Goal: Transaction & Acquisition: Purchase product/service

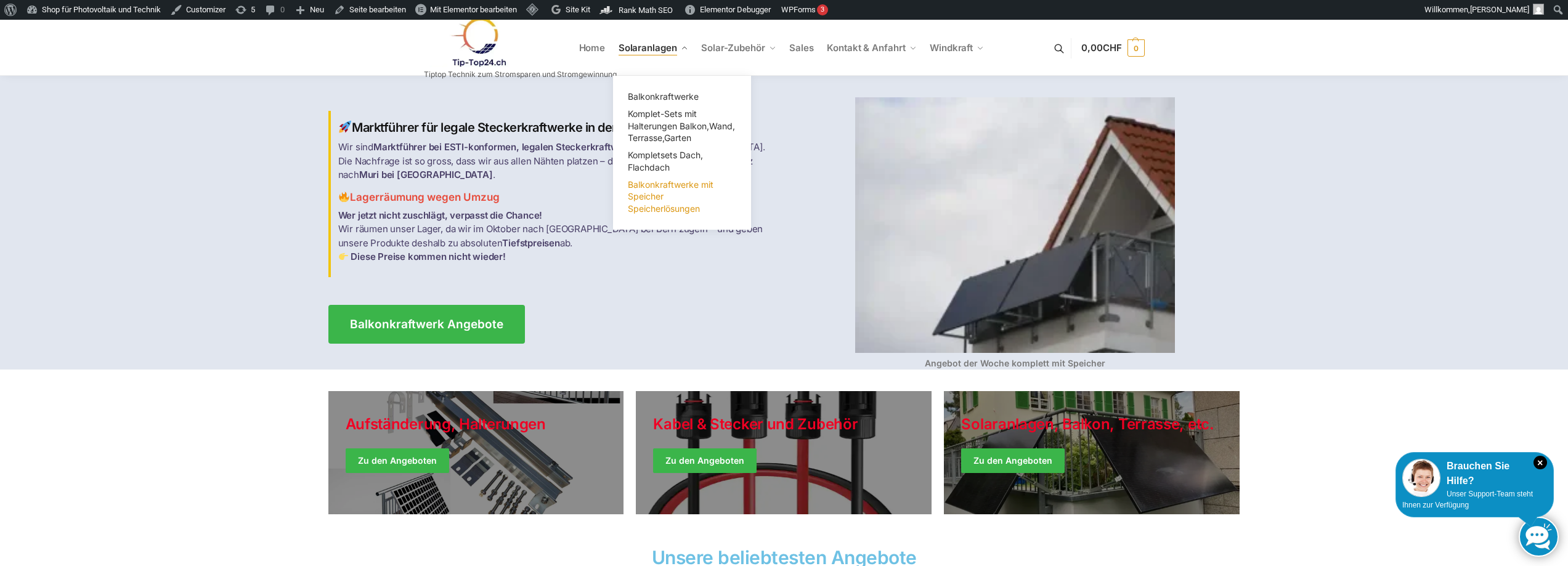
click at [657, 201] on span "Balkonkraftwerke mit Speicher Speicherlösungen" at bounding box center [671, 196] width 86 height 34
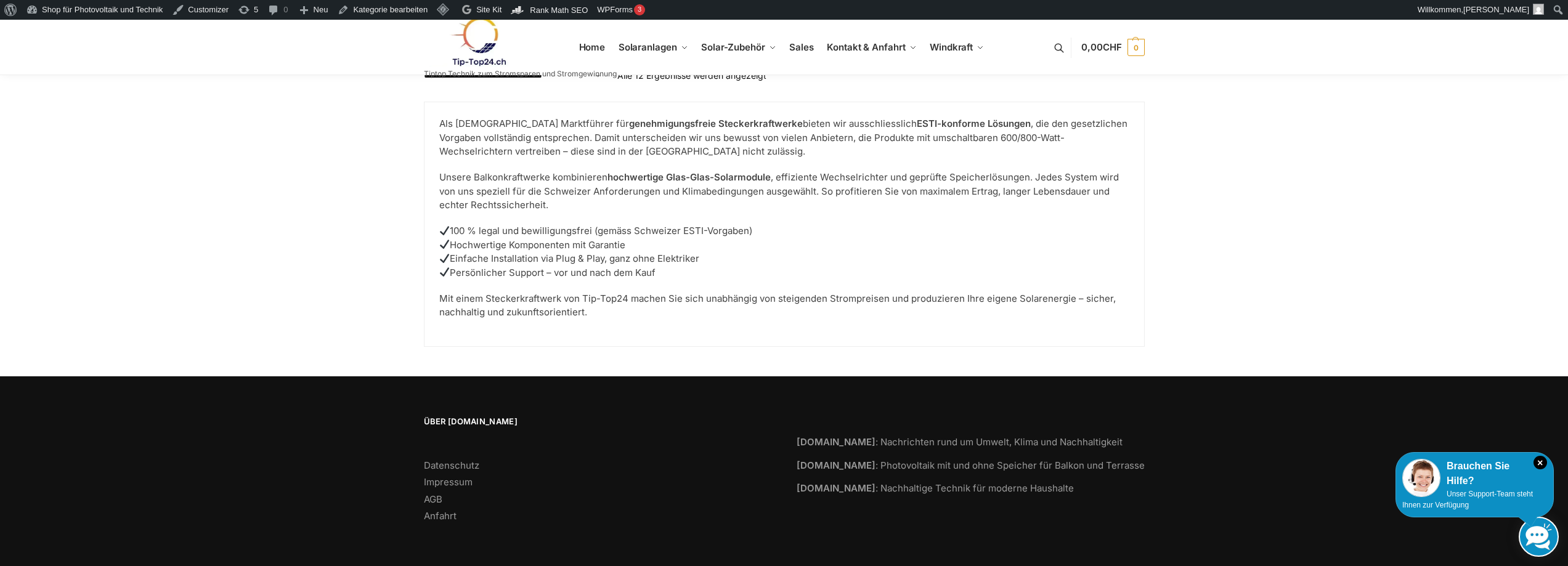
scroll to position [1336, 0]
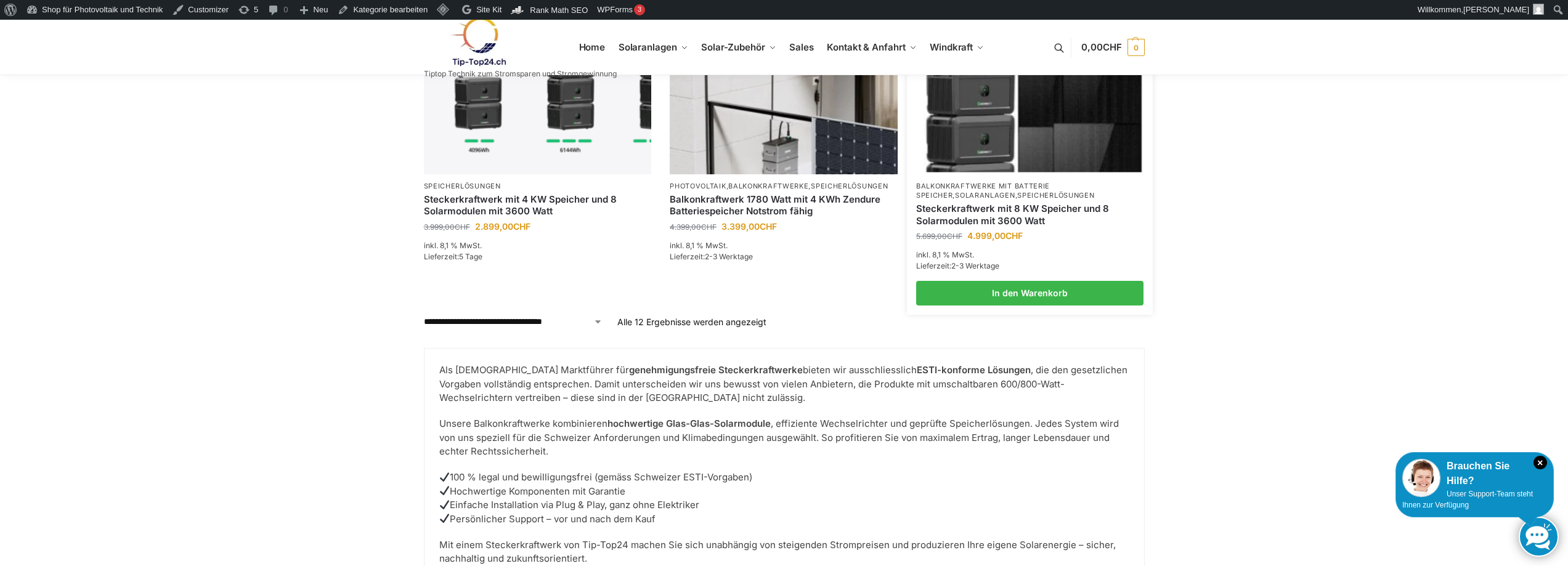
click at [979, 210] on link "Steckerkraftwerk mit 8 KW Speicher und 8 Solarmodulen mit 3600 Watt" at bounding box center [1030, 215] width 228 height 24
